Goal: Complete application form: Complete application form

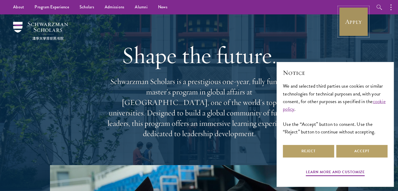
click at [354, 22] on link "Apply" at bounding box center [353, 21] width 29 height 29
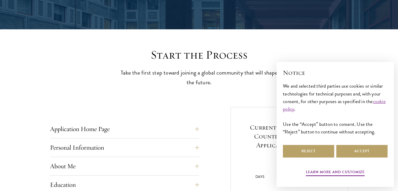
scroll to position [104, 0]
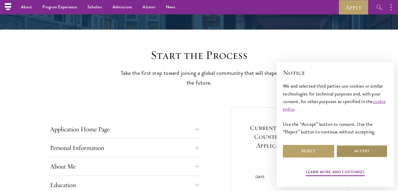
click at [368, 152] on button "Accept" at bounding box center [361, 151] width 51 height 13
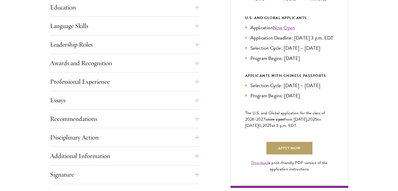
scroll to position [287, 0]
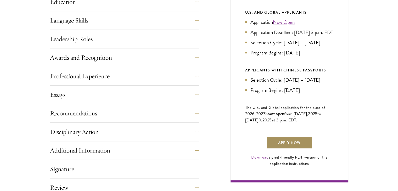
click at [291, 149] on link "Apply Now" at bounding box center [289, 142] width 46 height 13
